Goal: Register for event/course

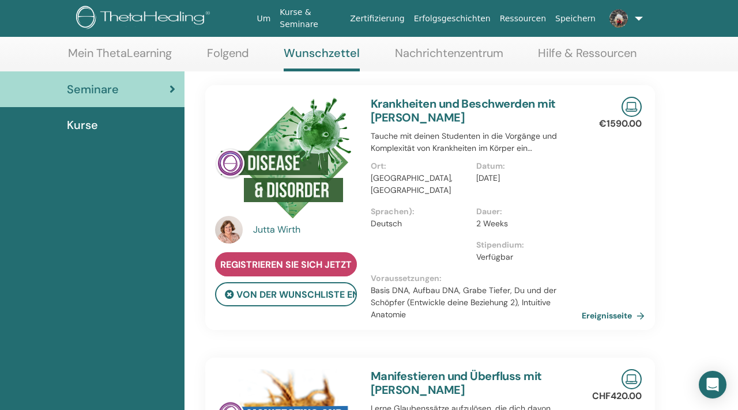
scroll to position [66, 0]
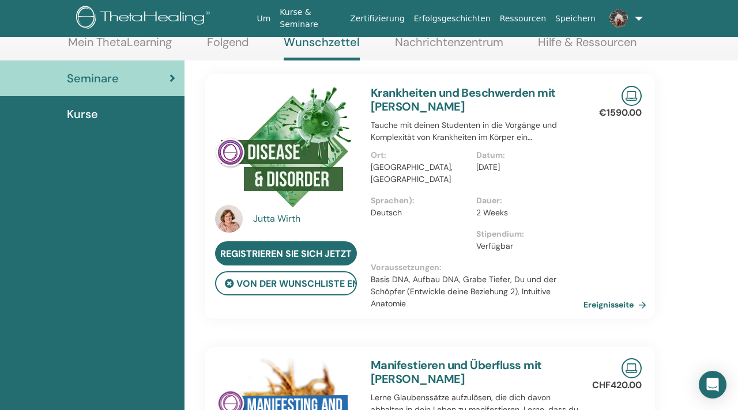
click at [616, 296] on link "Ereignisseite" at bounding box center [616, 304] width 67 height 17
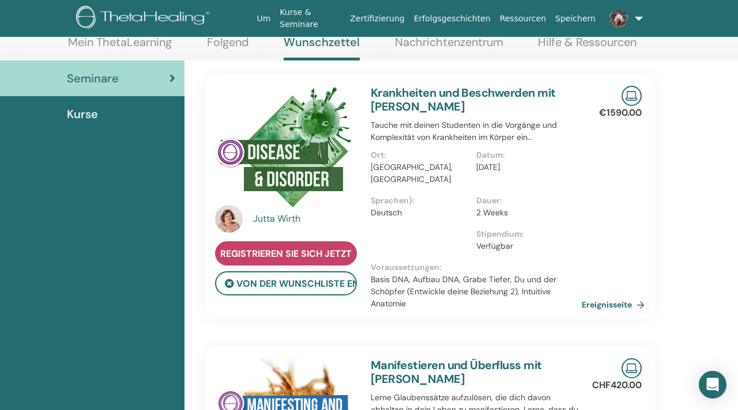
click at [301, 254] on span "Registrieren Sie sich jetzt" at bounding box center [285, 254] width 131 height 12
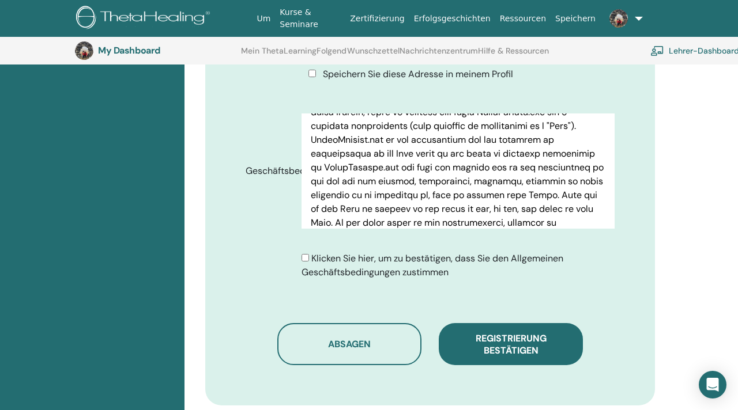
scroll to position [564, 0]
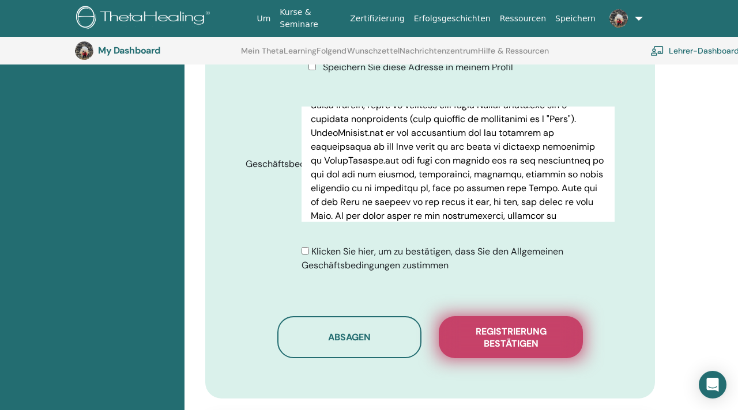
click at [533, 331] on span "Registrierung bestätigen" at bounding box center [510, 338] width 115 height 24
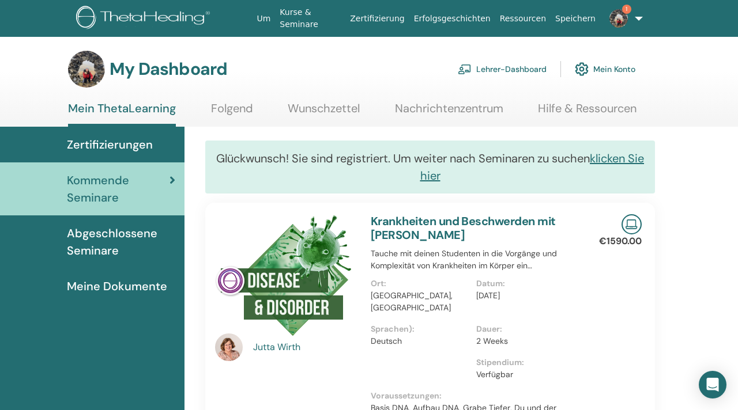
click at [312, 105] on link "Wunschzettel" at bounding box center [324, 112] width 72 height 22
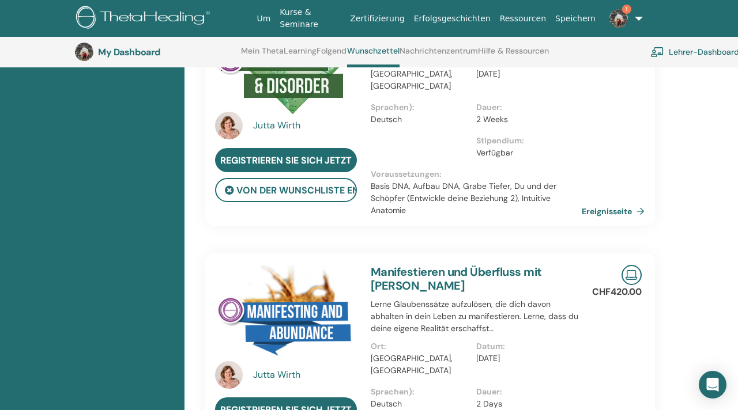
scroll to position [201, 0]
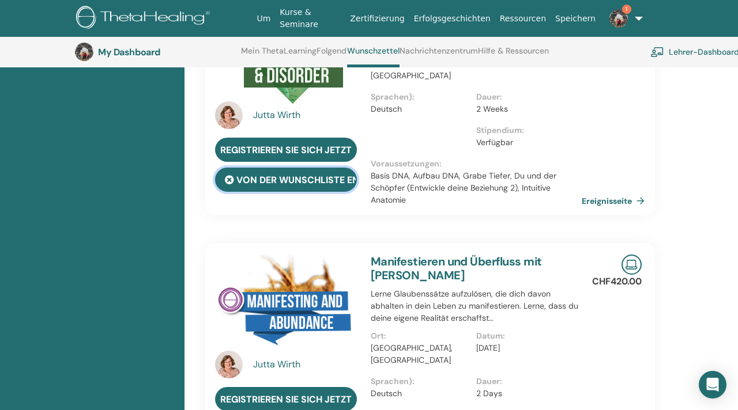
click at [304, 182] on button "von der Wunschliste entfernen" at bounding box center [286, 180] width 142 height 24
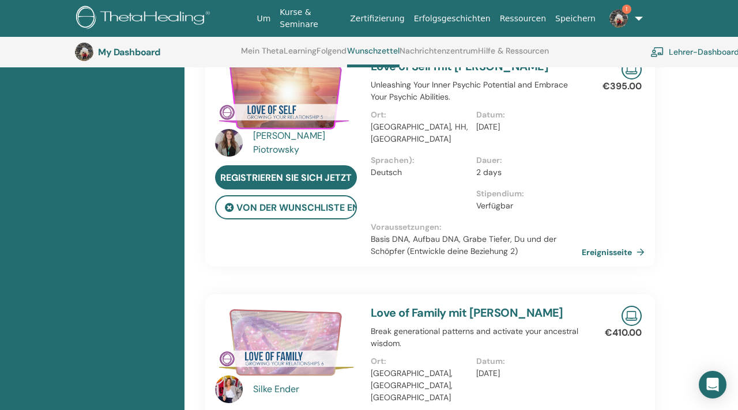
scroll to position [602, 0]
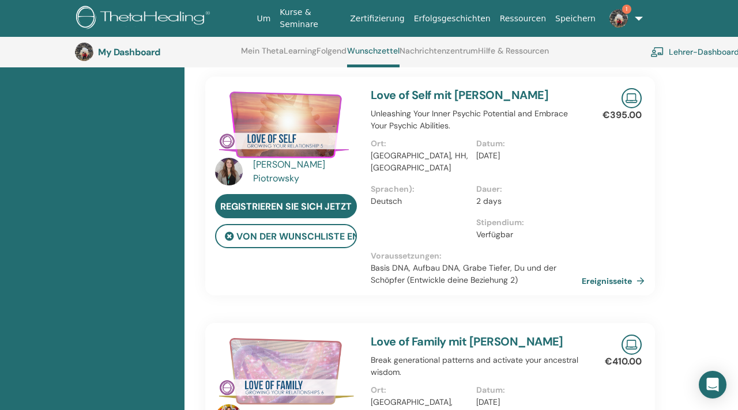
click at [320, 158] on div "Linda Piotrowsky" at bounding box center [306, 172] width 107 height 28
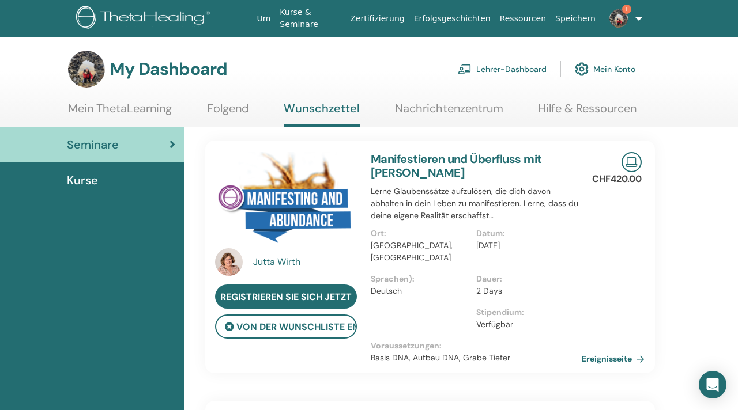
click at [618, 19] on img at bounding box center [618, 18] width 18 height 18
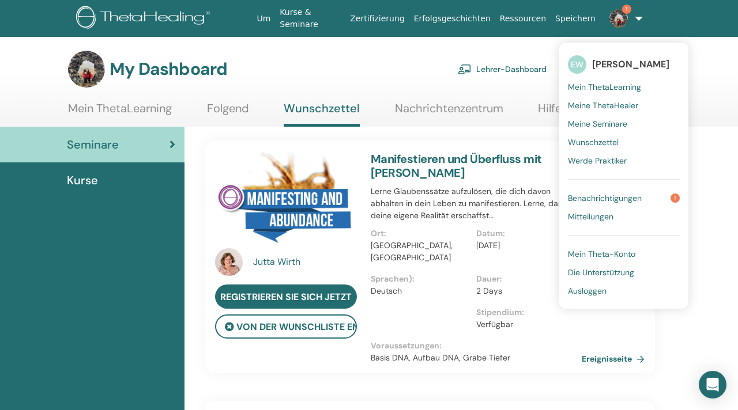
click at [603, 197] on span "Benachrichtigungen" at bounding box center [605, 198] width 74 height 10
